Goal: Go to known website: Access a specific website the user already knows

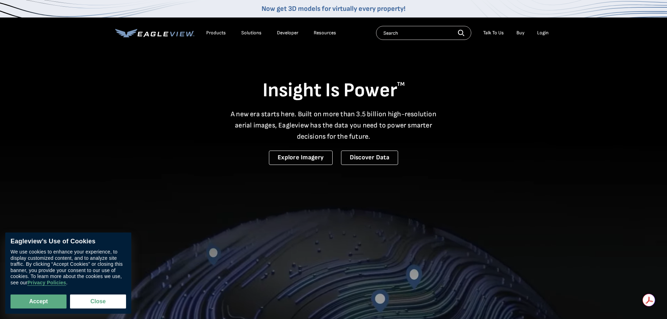
click at [543, 33] on div "Login" at bounding box center [543, 33] width 12 height 6
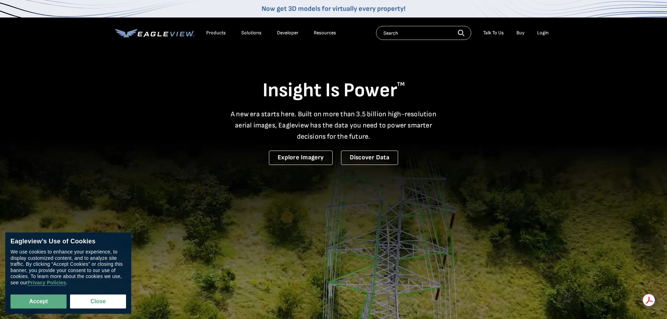
click at [542, 32] on div "Login" at bounding box center [543, 33] width 12 height 6
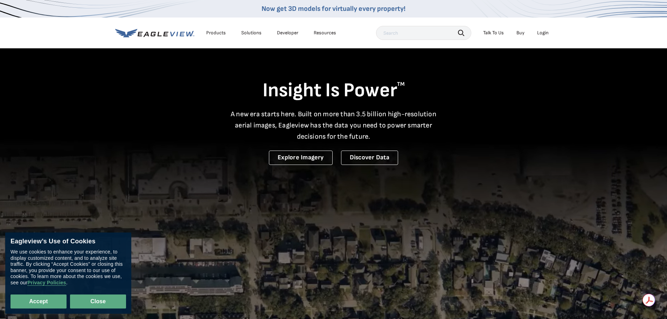
click at [108, 302] on button "Close" at bounding box center [98, 302] width 56 height 14
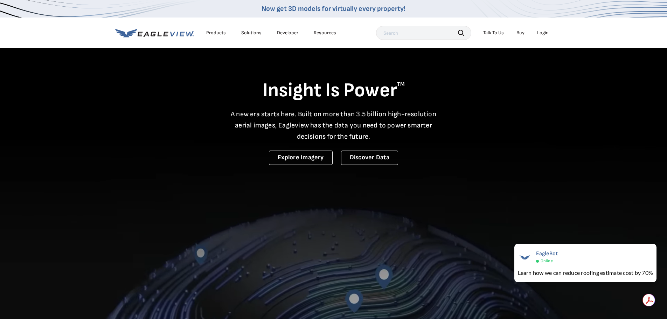
click at [542, 33] on div "Login" at bounding box center [543, 33] width 12 height 6
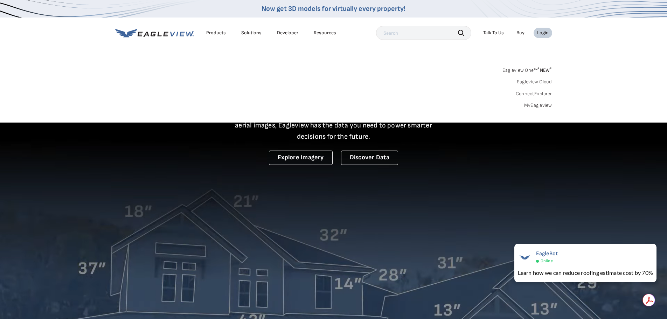
click at [543, 91] on link "ConnectExplorer" at bounding box center [534, 94] width 36 height 6
